Goal: Find specific page/section: Find specific page/section

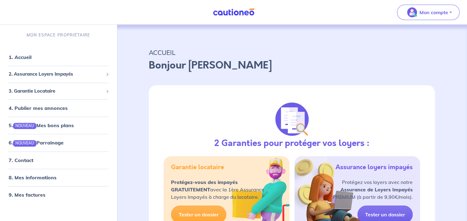
click at [428, 208] on div "2 Garanties pour protéger vos loyers : Garantie locataire Protégez-vous des imp…" at bounding box center [292, 165] width 286 height 160
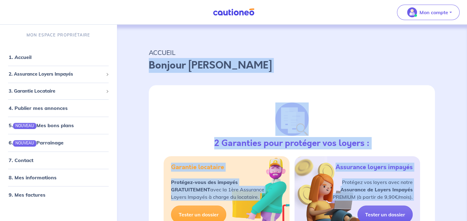
drag, startPoint x: 428, startPoint y: 208, endPoint x: 468, endPoint y: 33, distance: 178.7
copy div "Bonjour [PERSON_NAME] 2 Garanties pour protéger vos loyers : Garantie locataire…"
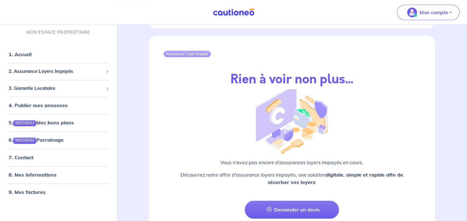
scroll to position [728, 0]
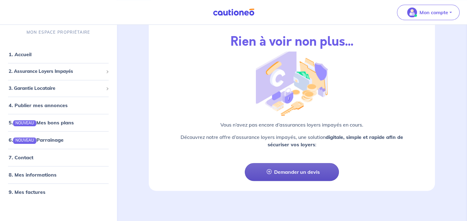
click at [268, 170] on icon at bounding box center [269, 171] width 5 height 5
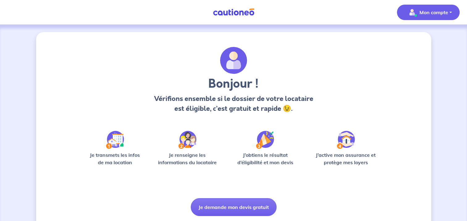
click at [413, 9] on img "button" at bounding box center [412, 12] width 10 height 10
click at [418, 37] on link "Mes informations" at bounding box center [422, 38] width 50 height 10
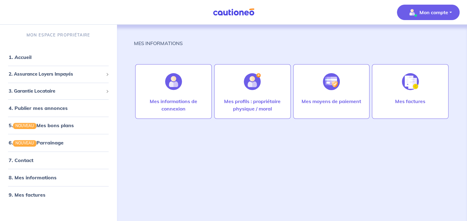
click at [221, 13] on img at bounding box center [233, 12] width 46 height 8
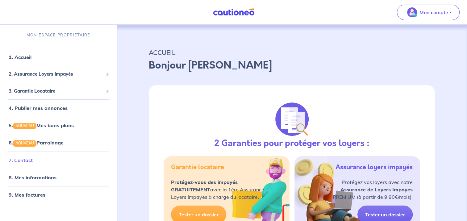
click at [25, 162] on link "7. Contact" at bounding box center [21, 160] width 24 height 6
